Goal: Find specific page/section: Find specific page/section

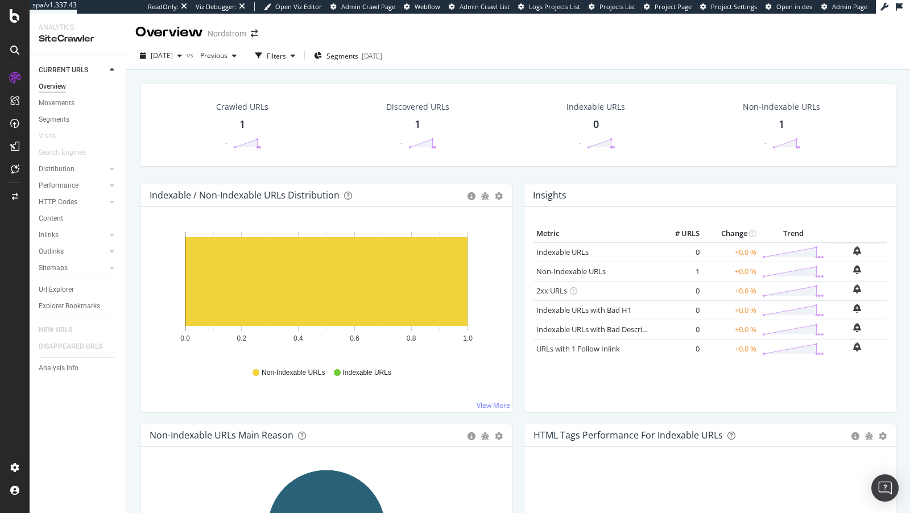
click at [52, 97] on div "Movements" at bounding box center [82, 103] width 87 height 16
click at [53, 83] on div "Overview" at bounding box center [52, 87] width 27 height 12
click at [42, 292] on div "Url Explorer" at bounding box center [56, 290] width 35 height 12
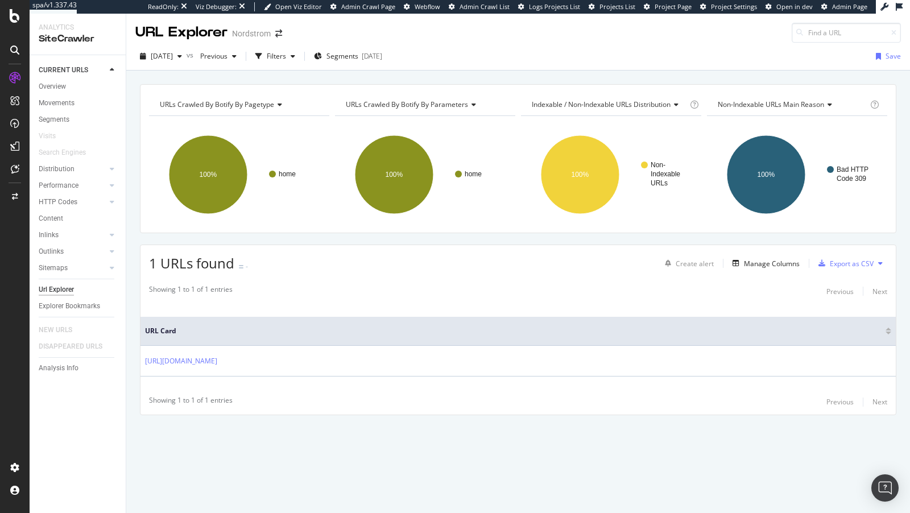
click at [266, 105] on span "URLs Crawled By Botify By pagetype" at bounding box center [217, 104] width 114 height 10
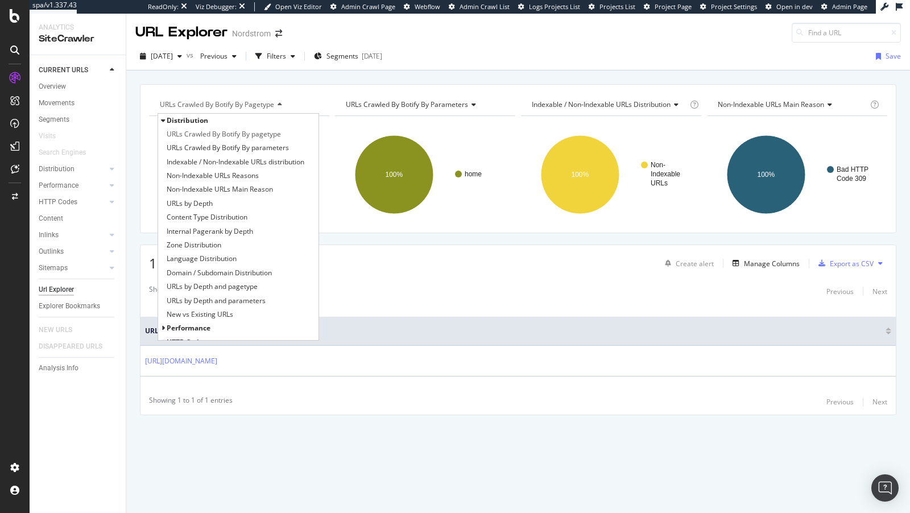
click at [268, 99] on span "URLs Crawled By Botify By pagetype" at bounding box center [217, 104] width 114 height 10
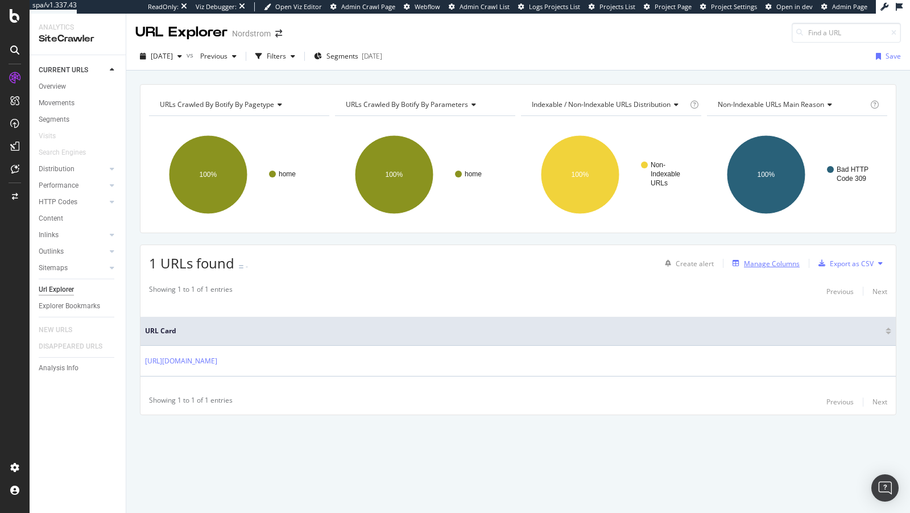
click at [764, 264] on div "Manage Columns" at bounding box center [772, 264] width 56 height 10
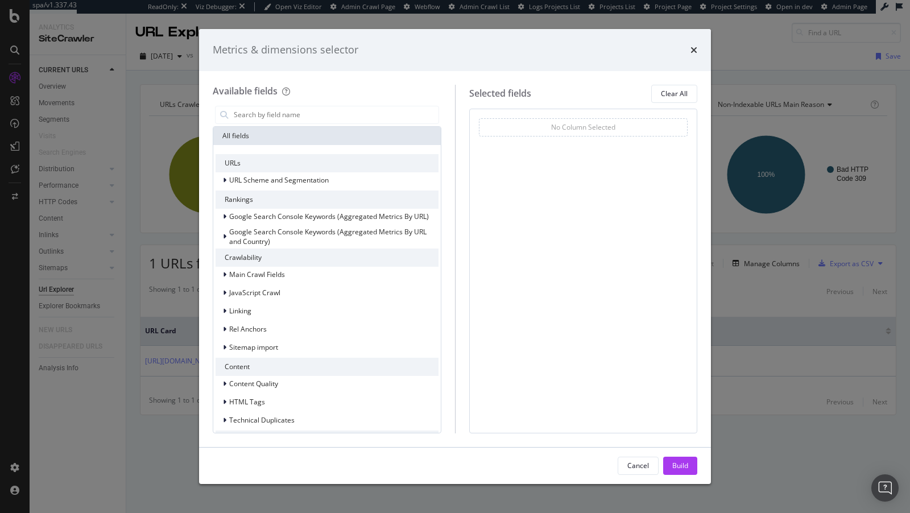
click at [765, 296] on div "Metrics & dimensions selector Available fields All fields URLs URL Scheme and S…" at bounding box center [455, 256] width 910 height 513
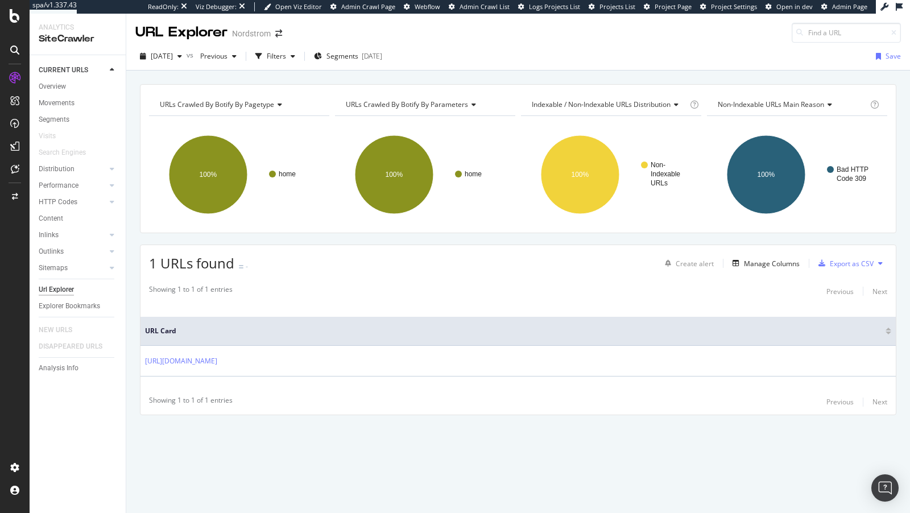
click at [276, 104] on icon at bounding box center [278, 104] width 8 height 7
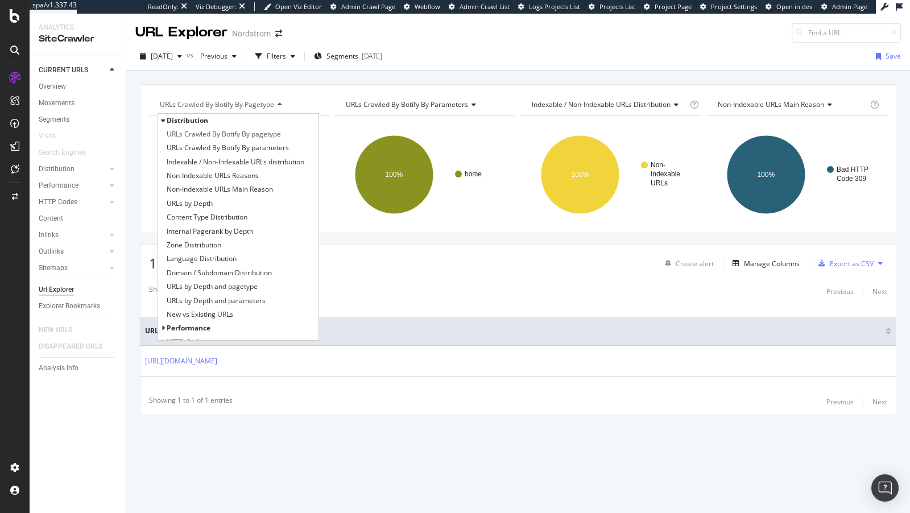
click at [161, 117] on icon at bounding box center [163, 120] width 4 height 7
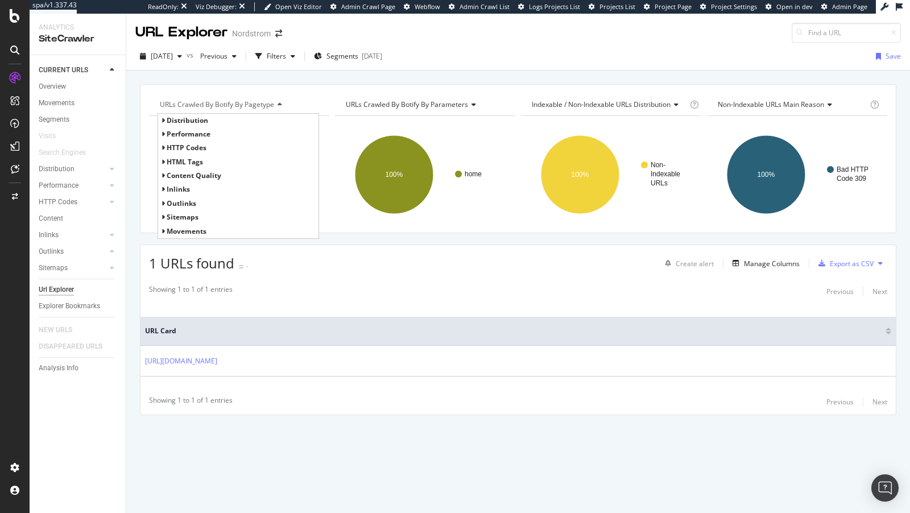
click at [161, 117] on icon at bounding box center [163, 120] width 4 height 7
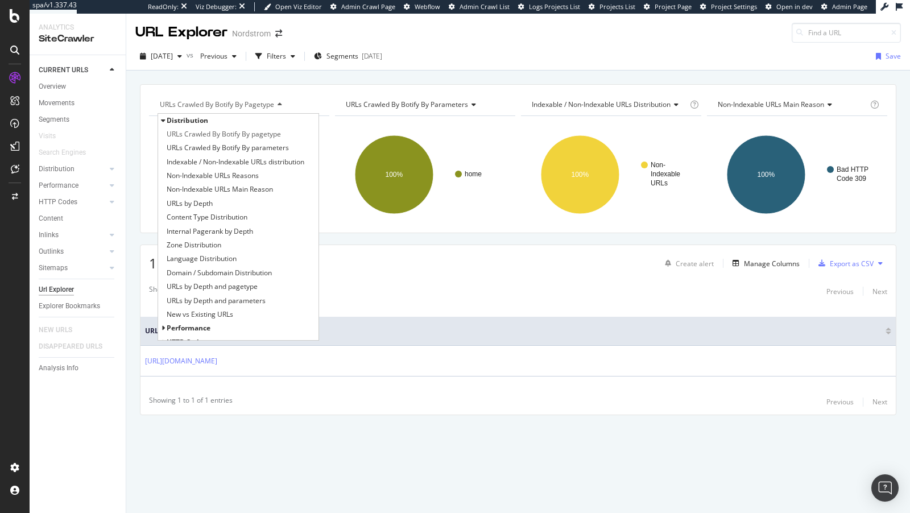
click at [161, 117] on icon at bounding box center [163, 120] width 4 height 7
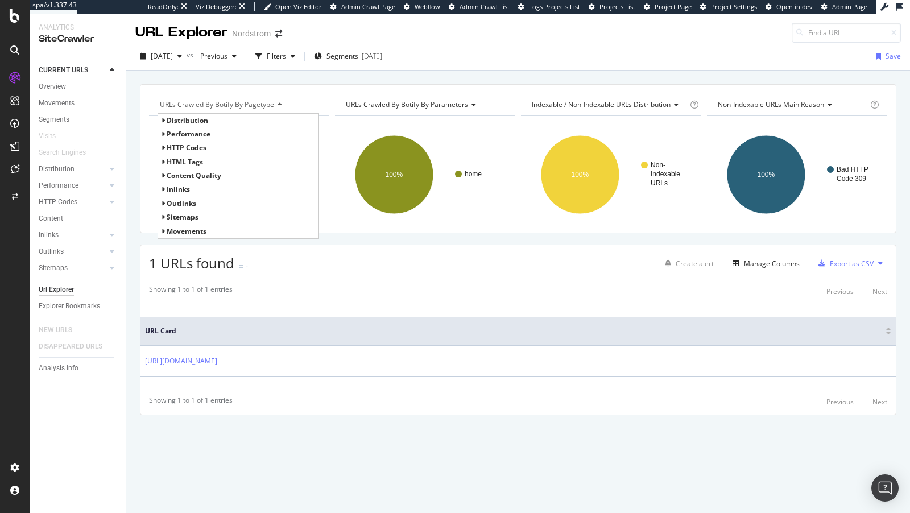
click at [259, 102] on span "URLs Crawled By Botify By pagetype" at bounding box center [217, 104] width 114 height 10
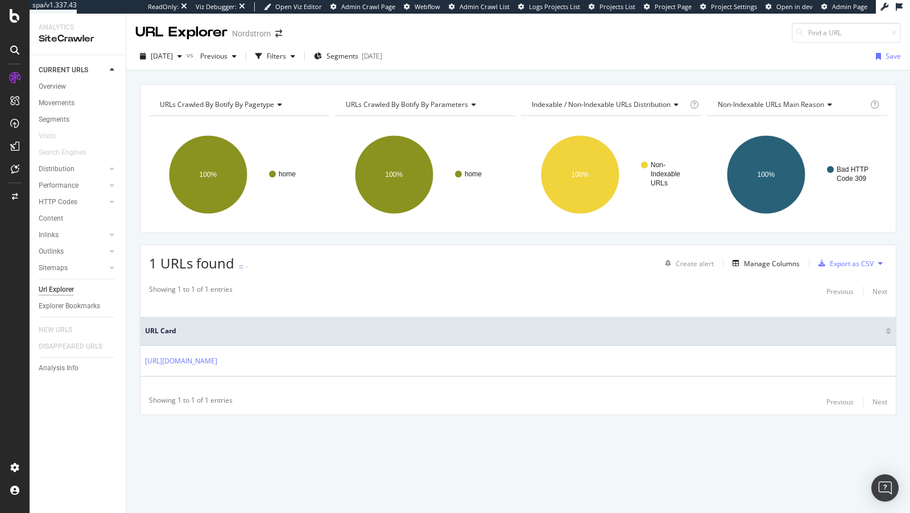
click at [431, 101] on span "URLs Crawled By Botify By parameters" at bounding box center [407, 104] width 122 height 10
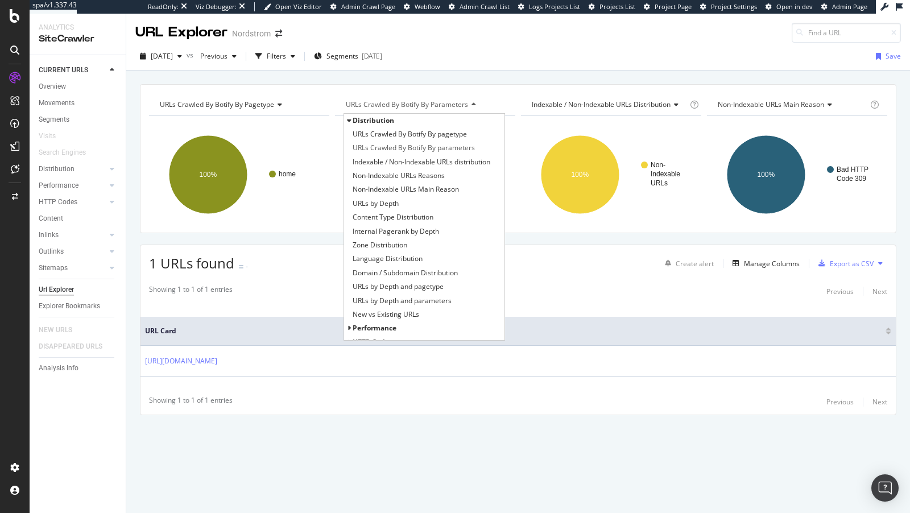
click at [353, 104] on span "URLs Crawled By Botify By parameters" at bounding box center [407, 104] width 122 height 10
